Goal: Connect with others: Connect with other users

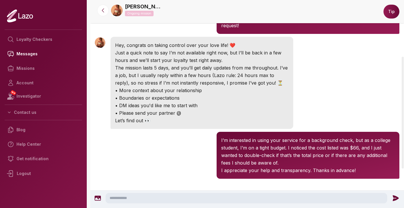
scroll to position [177, 0]
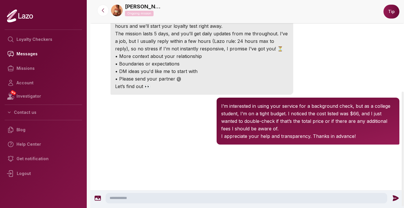
scroll to position [168, 0]
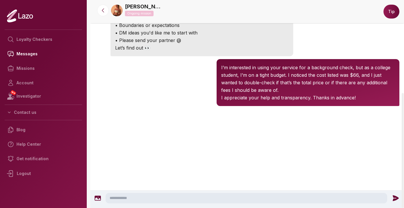
click at [100, 198] on icon at bounding box center [97, 197] width 7 height 7
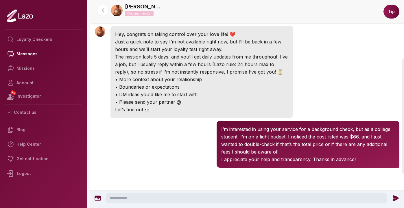
scroll to position [168, 0]
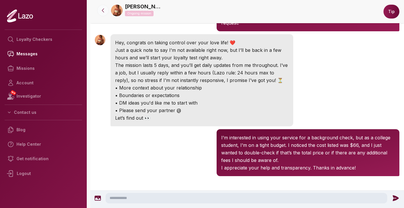
scroll to position [106, 0]
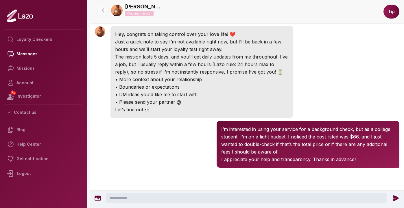
click at [103, 13] on icon at bounding box center [103, 11] width 6 height 6
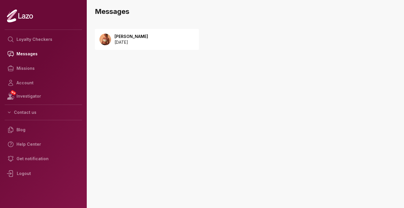
click at [139, 36] on p "[PERSON_NAME]" at bounding box center [132, 37] width 34 height 6
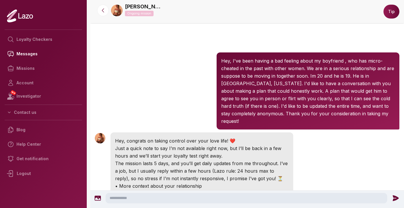
scroll to position [168, 0]
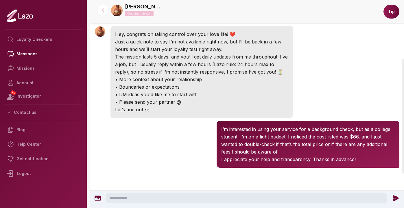
scroll to position [168, 0]
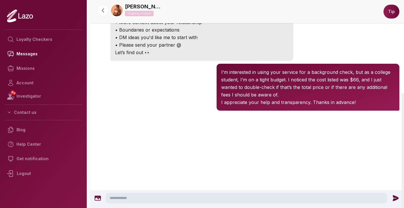
scroll to position [168, 0]
